Goal: Task Accomplishment & Management: Manage account settings

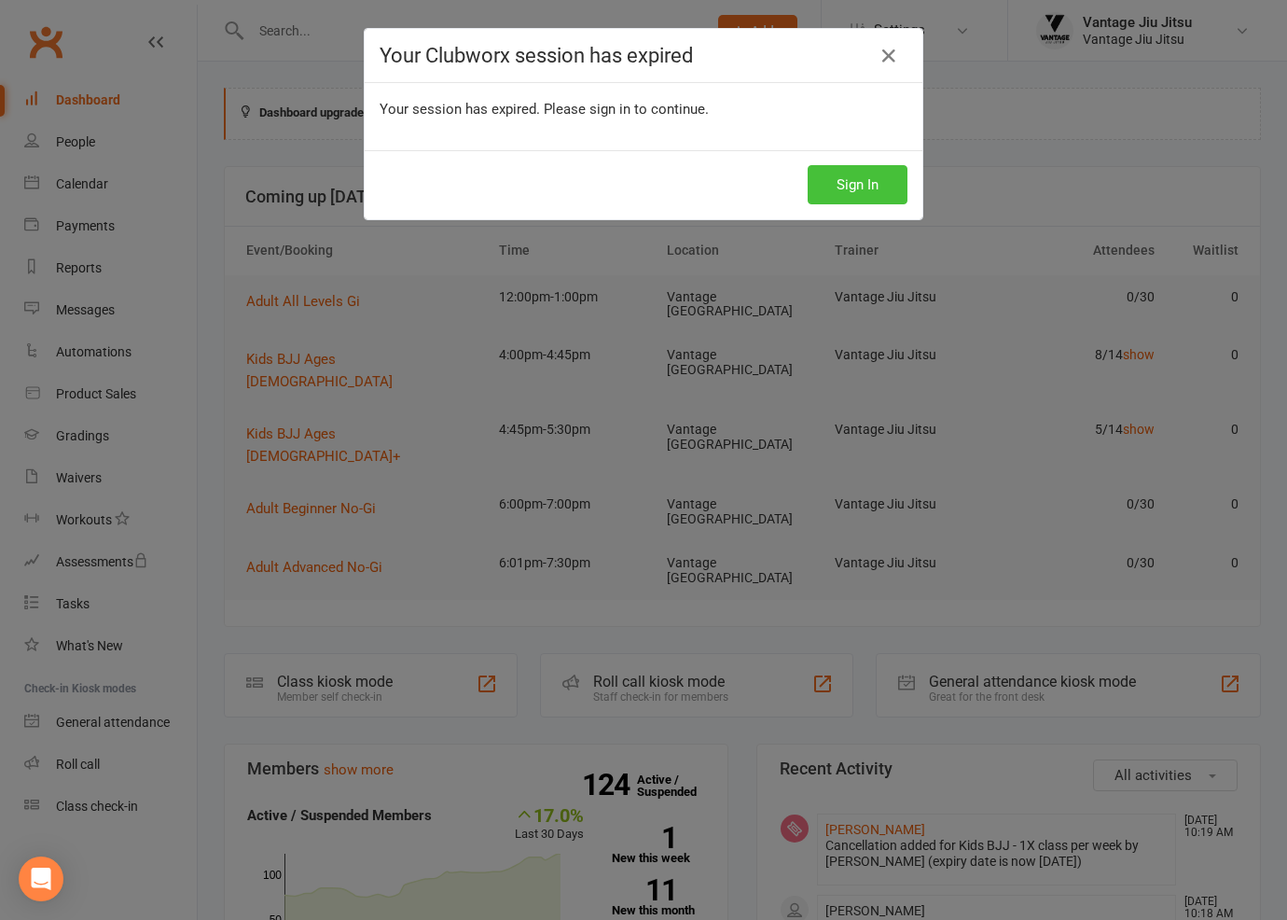
click at [879, 198] on button "Sign In" at bounding box center [858, 184] width 100 height 39
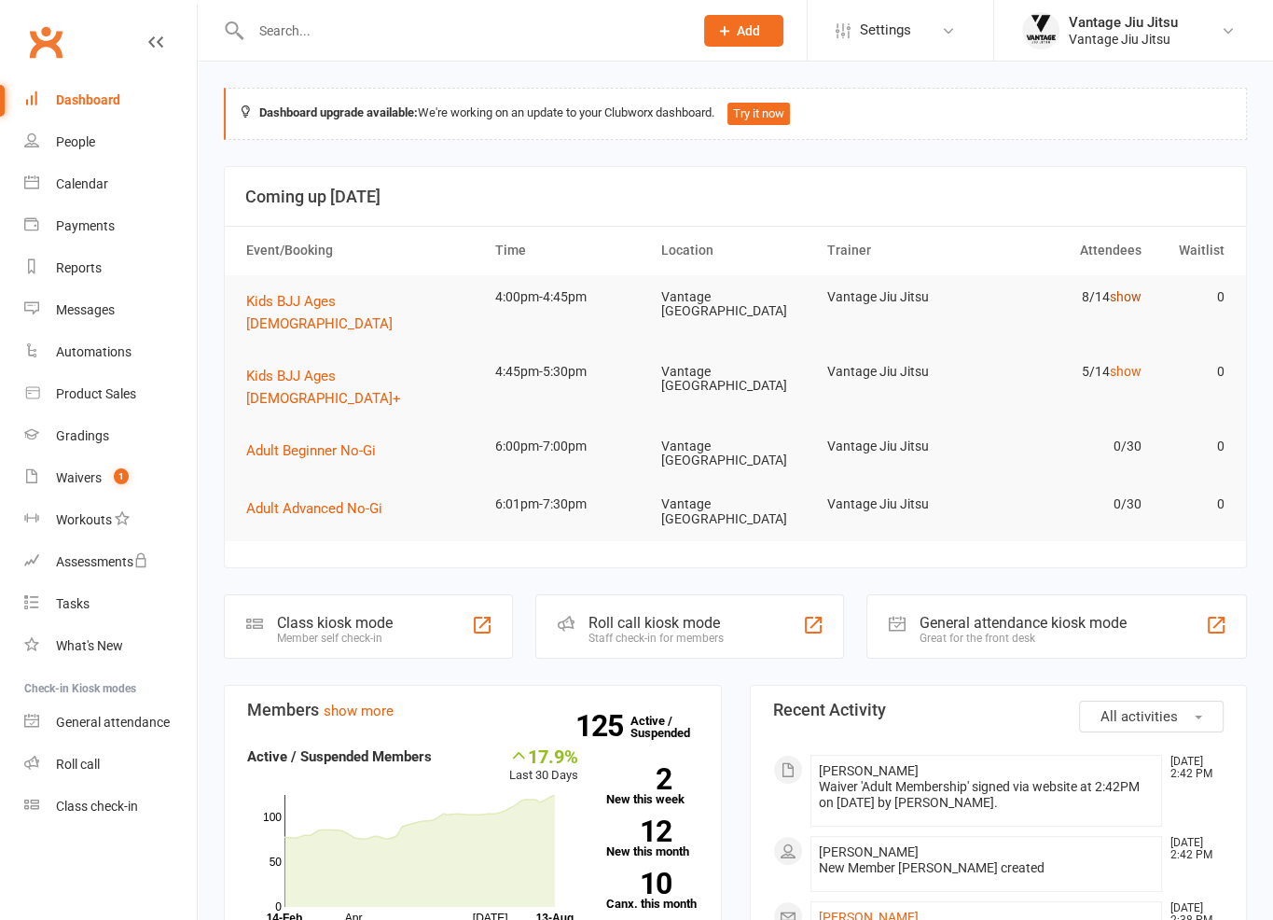
click at [1128, 298] on link "show" at bounding box center [1126, 296] width 32 height 15
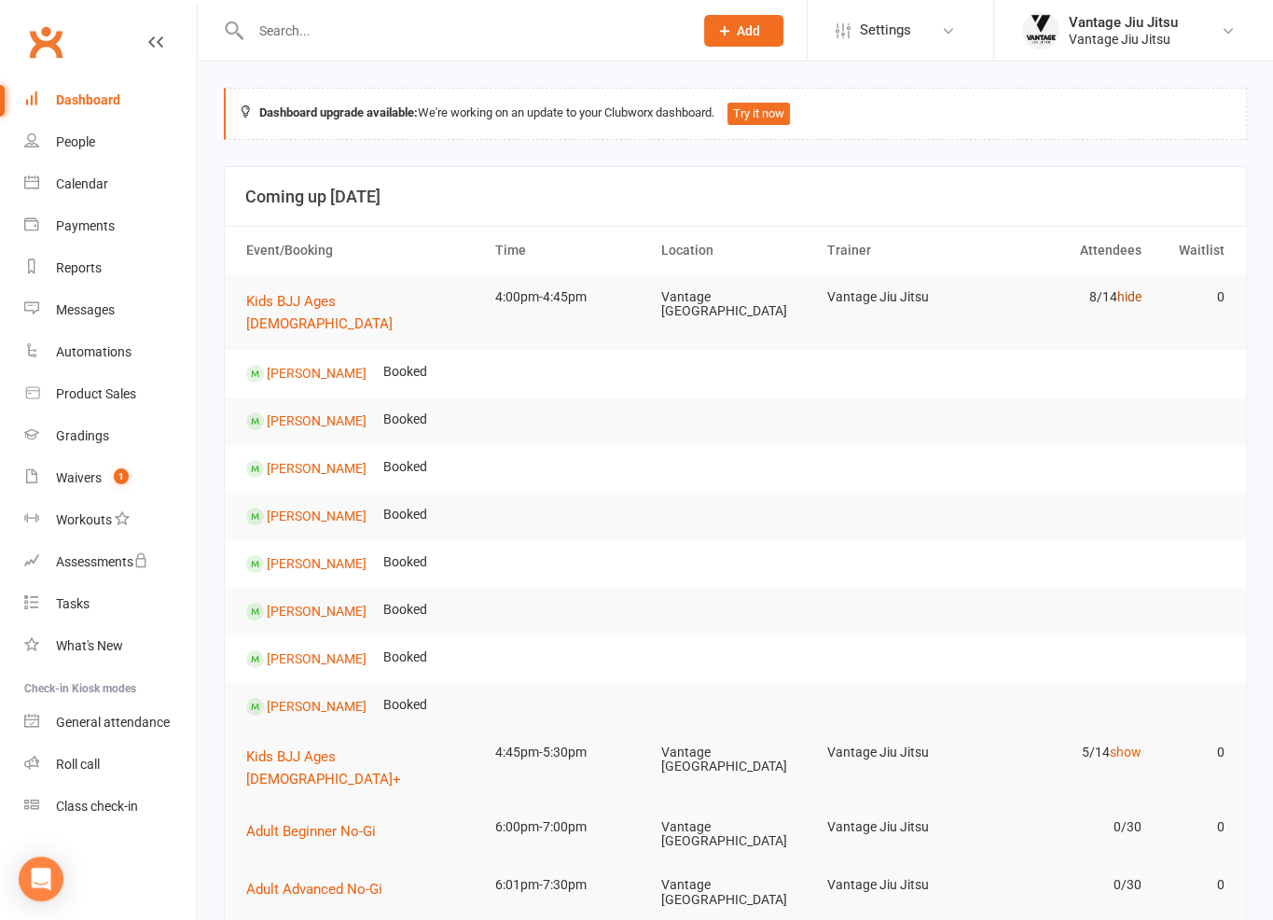
click at [1127, 289] on link "hide" at bounding box center [1129, 296] width 24 height 15
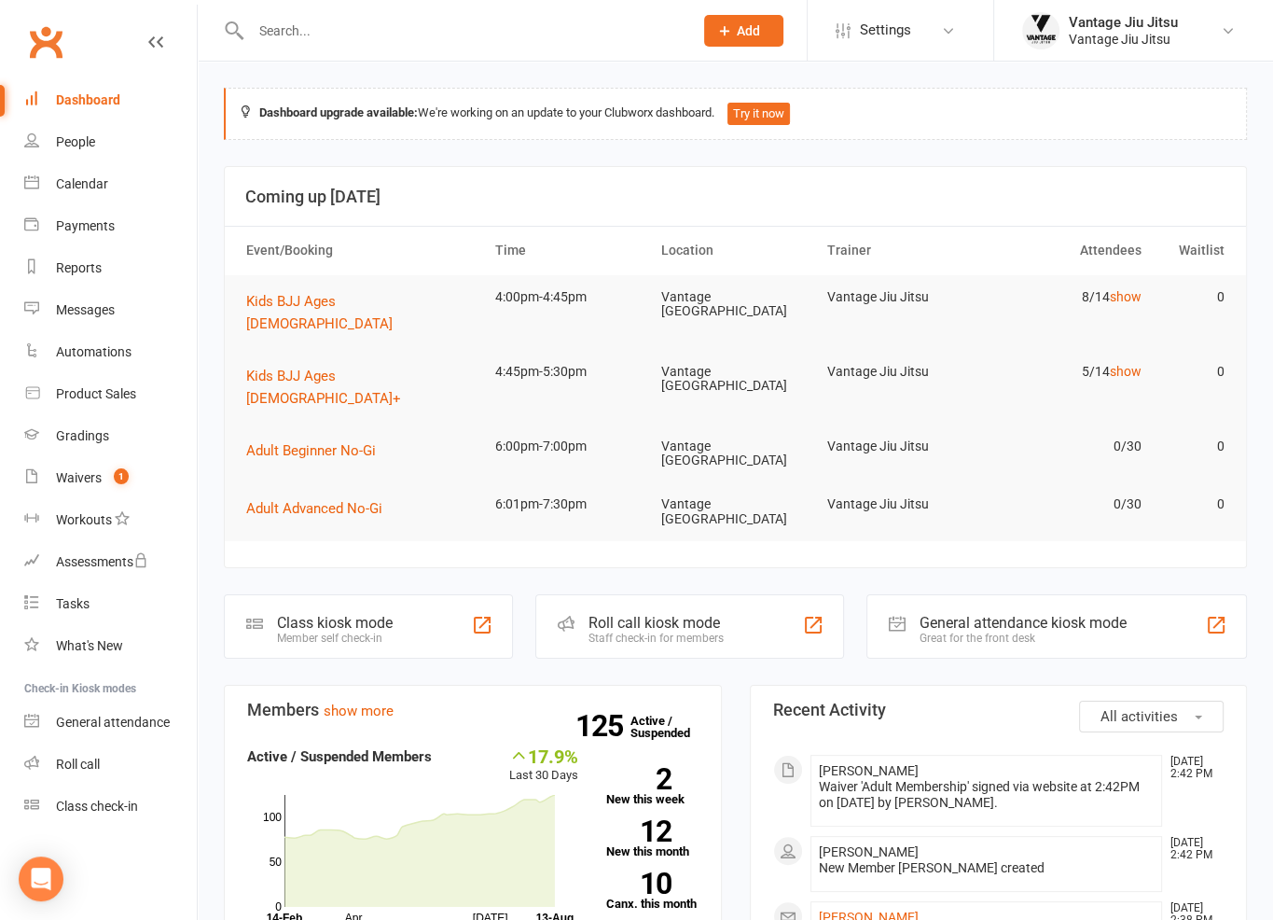
click at [1130, 350] on td "5/14 show" at bounding box center [1067, 372] width 166 height 44
click at [1135, 364] on link "show" at bounding box center [1126, 371] width 32 height 15
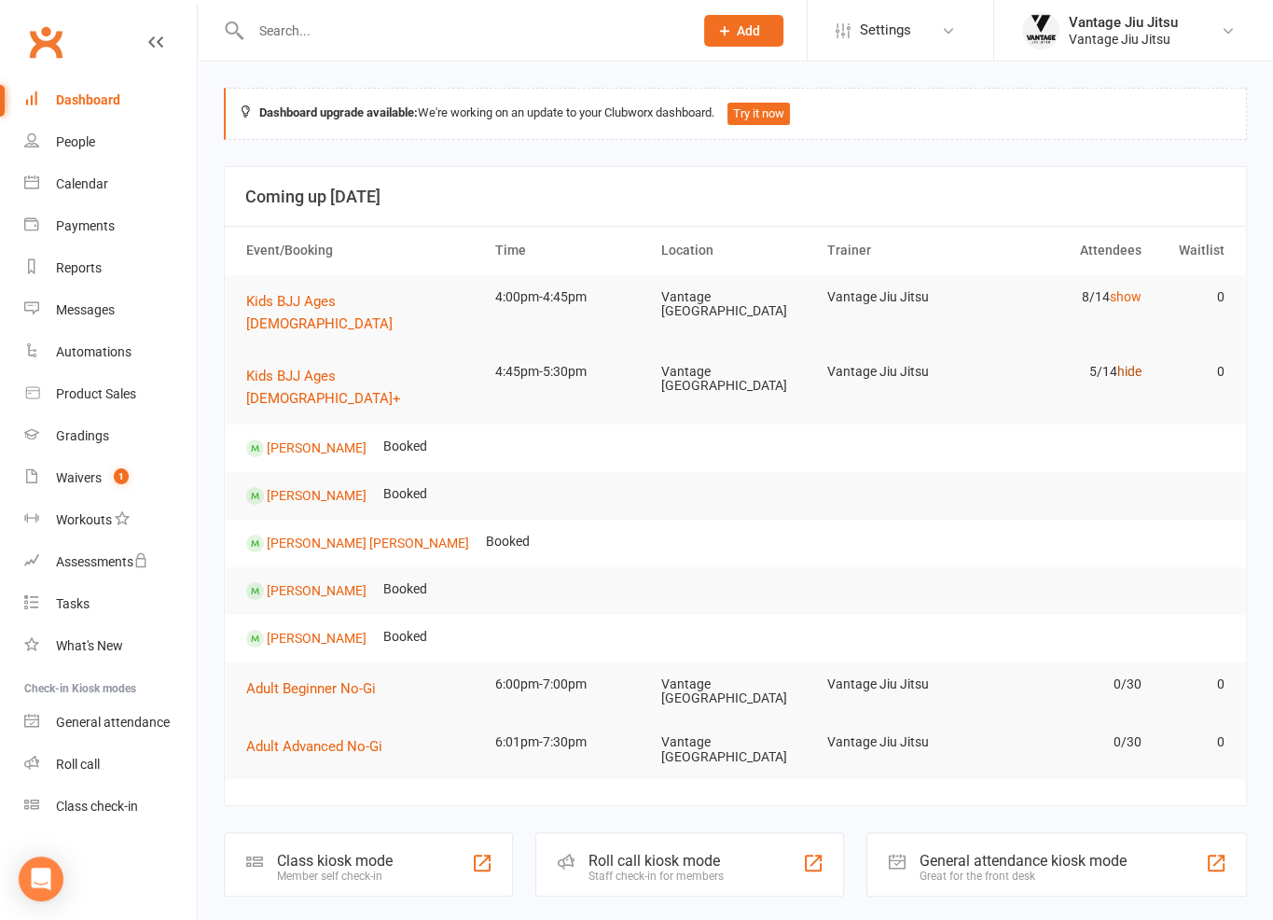
click at [1135, 364] on link "hide" at bounding box center [1129, 371] width 24 height 15
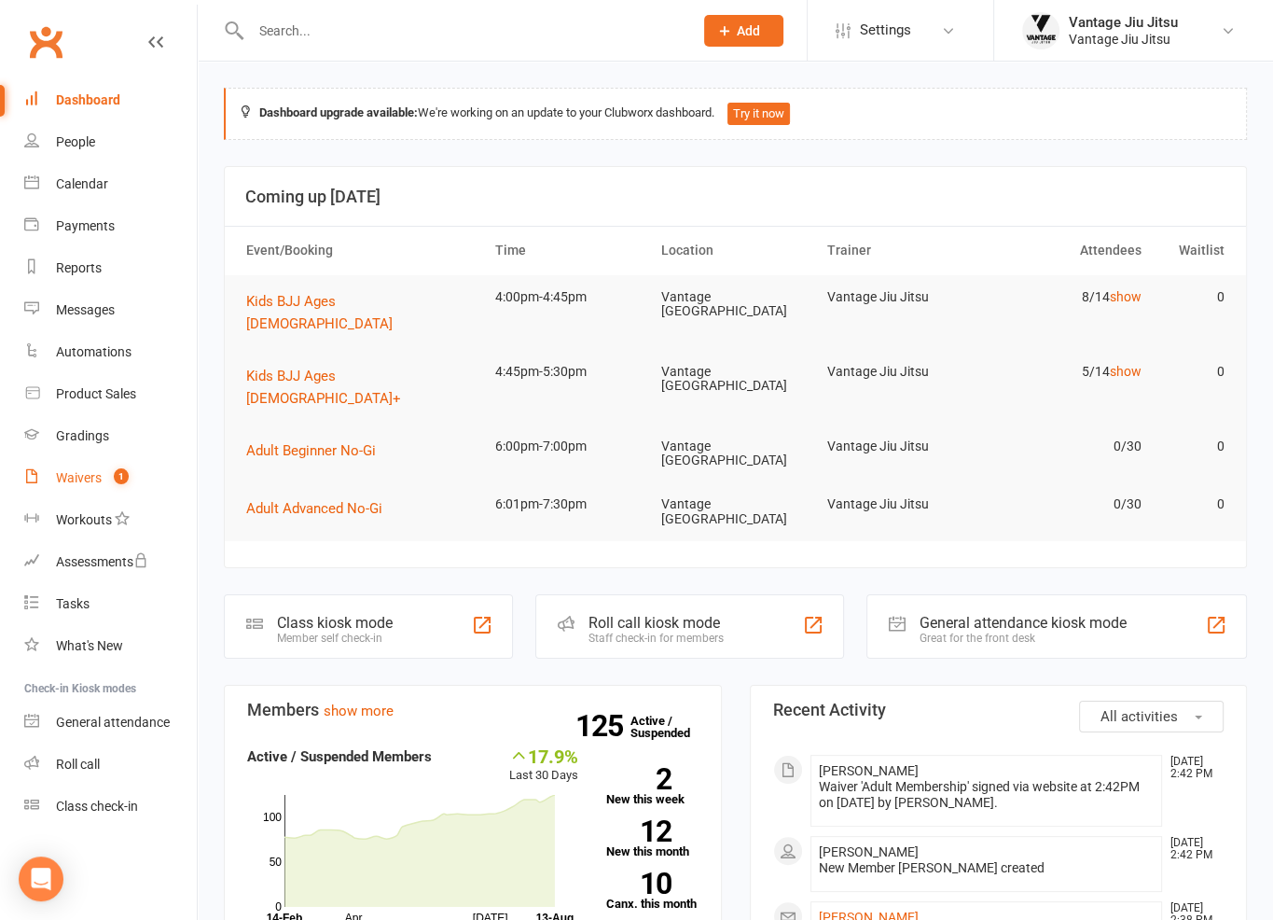
click at [81, 485] on div "Waivers" at bounding box center [79, 477] width 46 height 15
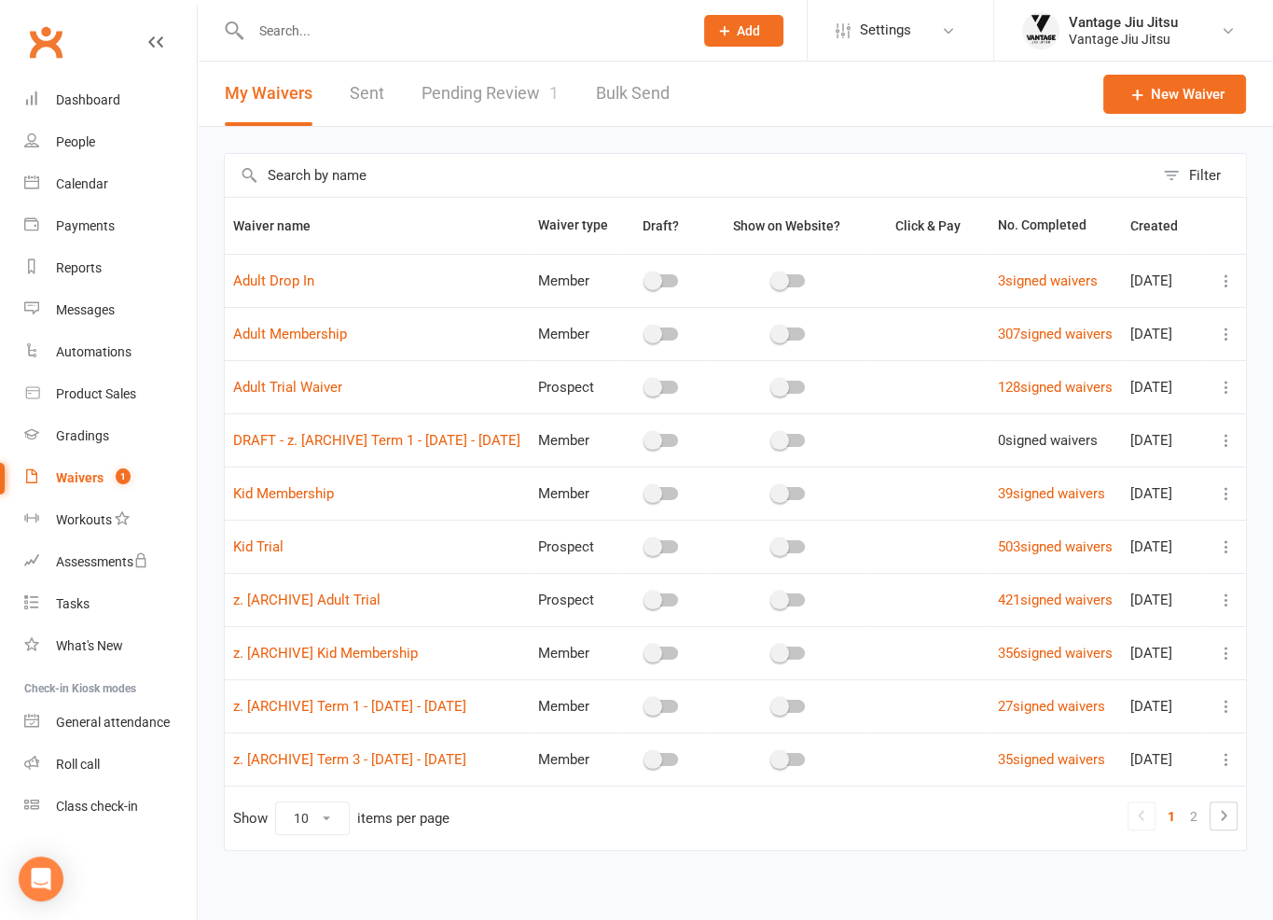
click at [463, 100] on link "Pending Review 1" at bounding box center [490, 94] width 137 height 64
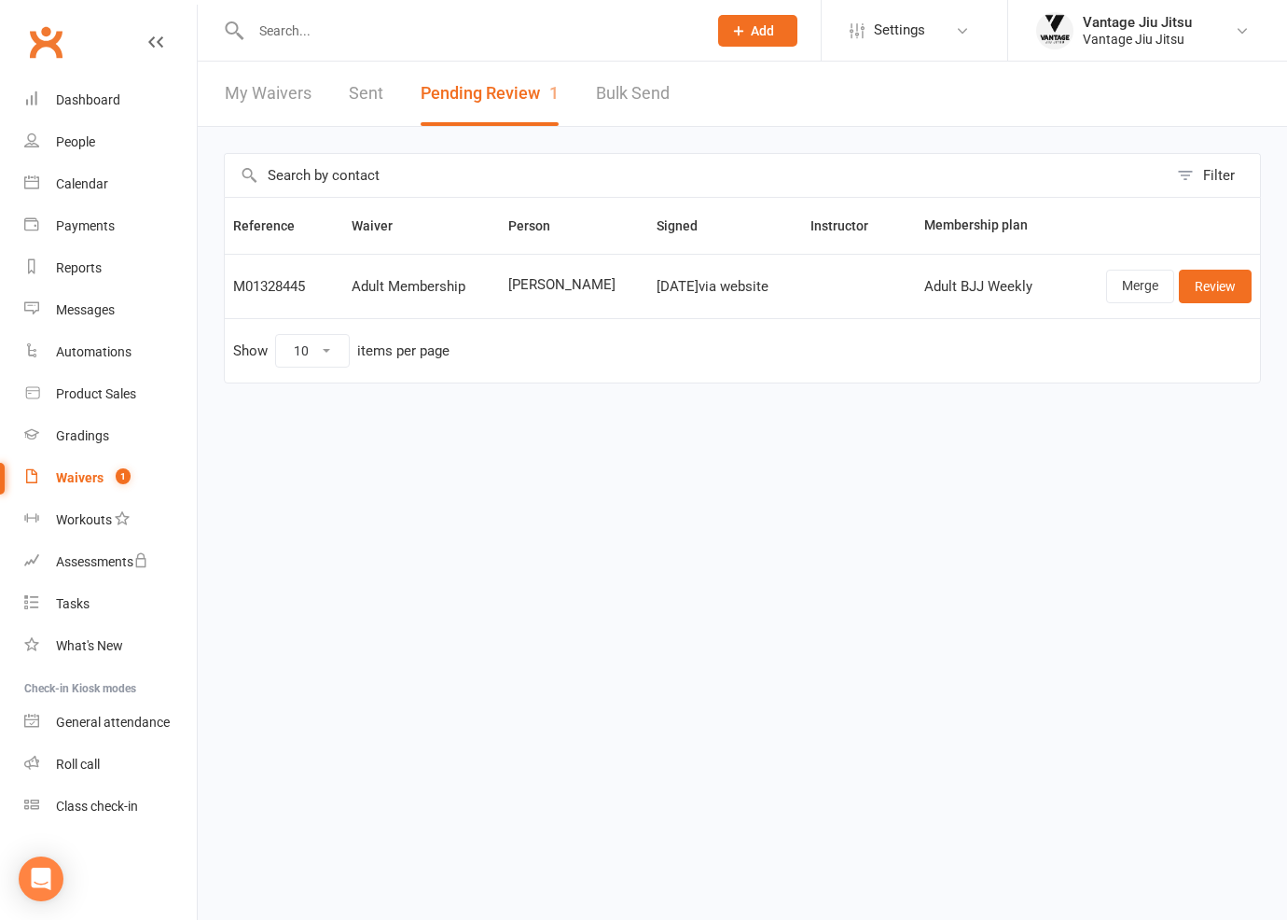
click at [410, 31] on input "text" at bounding box center [469, 31] width 449 height 26
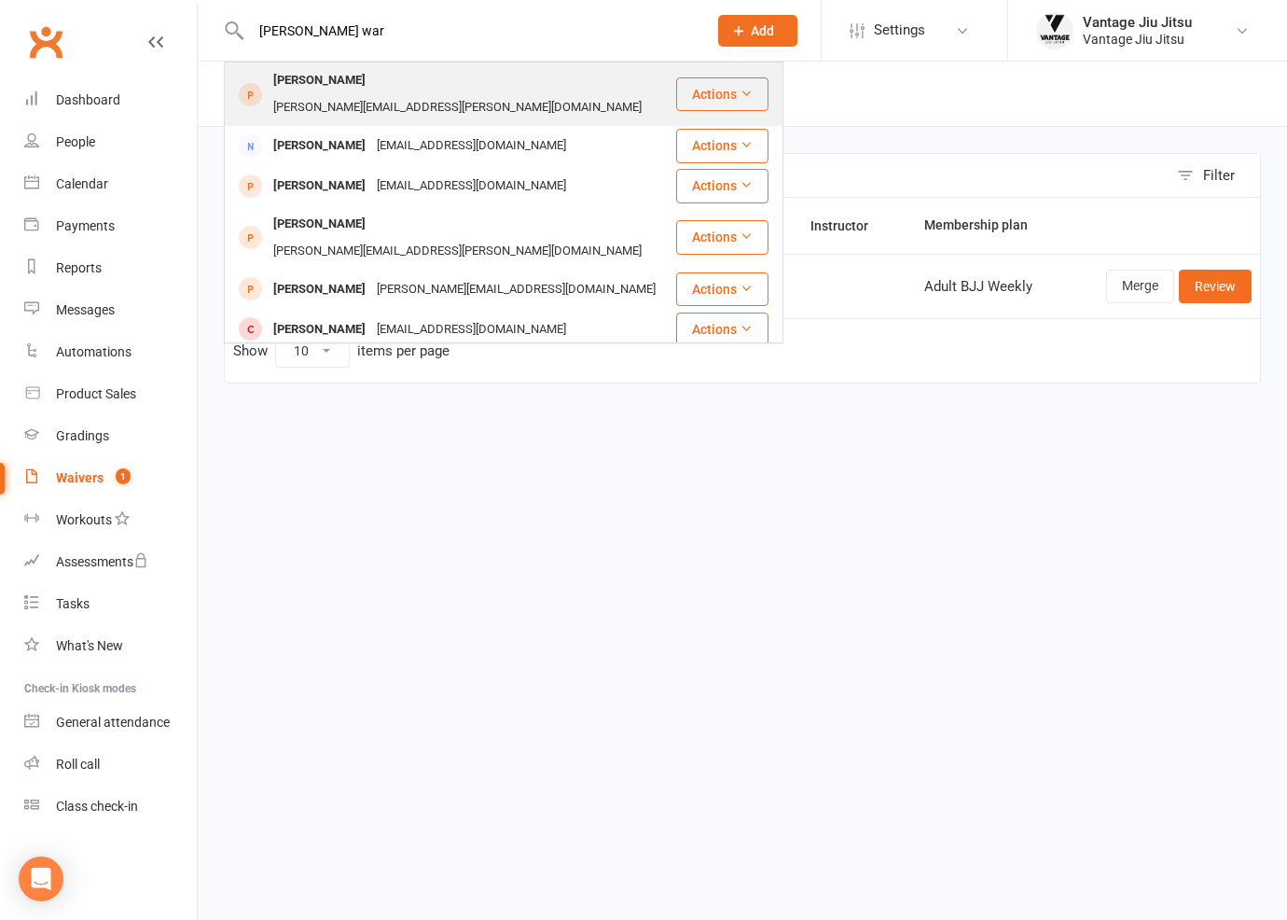
type input "joe war"
click at [384, 94] on div "Joseph.t.ward@gmail.com" at bounding box center [458, 107] width 380 height 27
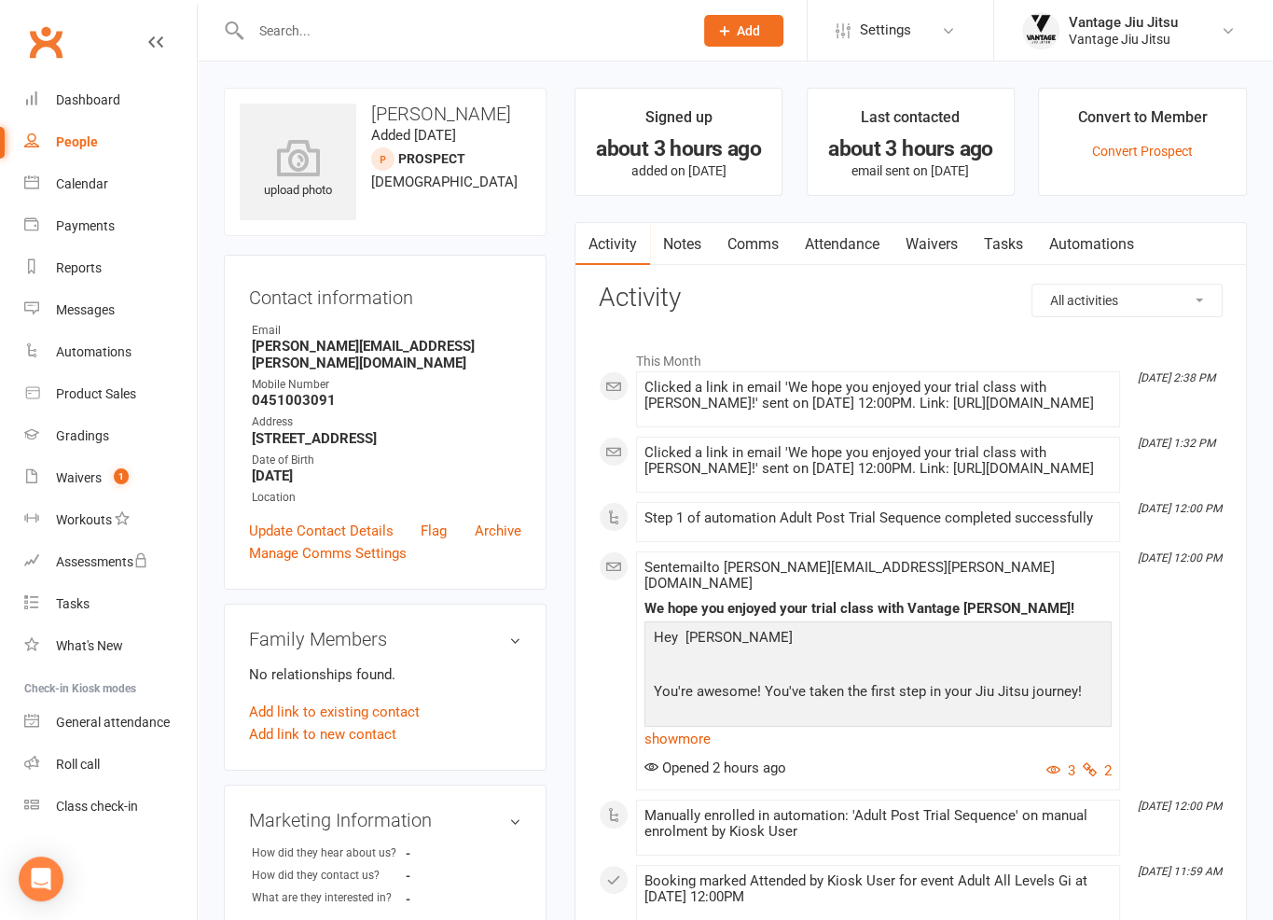
click at [48, 31] on link "Clubworx" at bounding box center [45, 42] width 47 height 47
